Goal: Task Accomplishment & Management: Complete application form

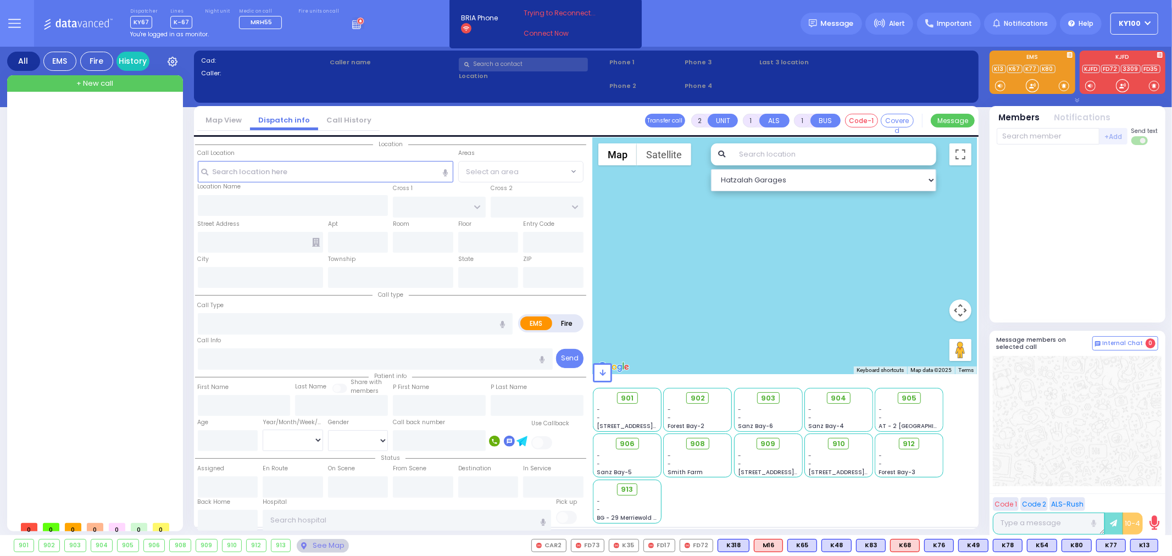
select select
radio input "true"
select select
type input "06:53"
select select
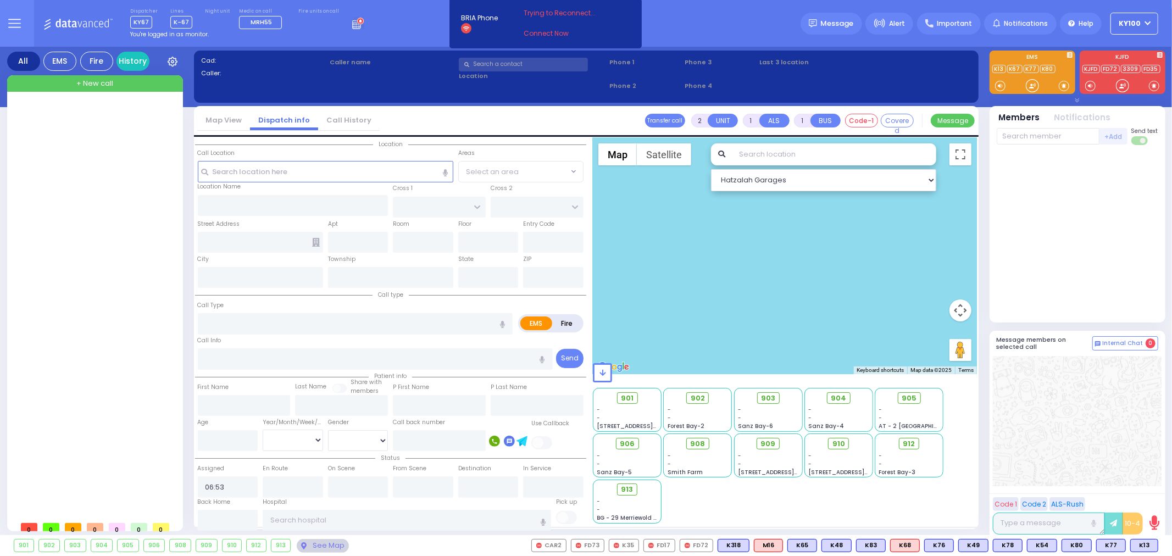
radio input "true"
select select
select select "Hatzalah Garages"
